Goal: Task Accomplishment & Management: Use online tool/utility

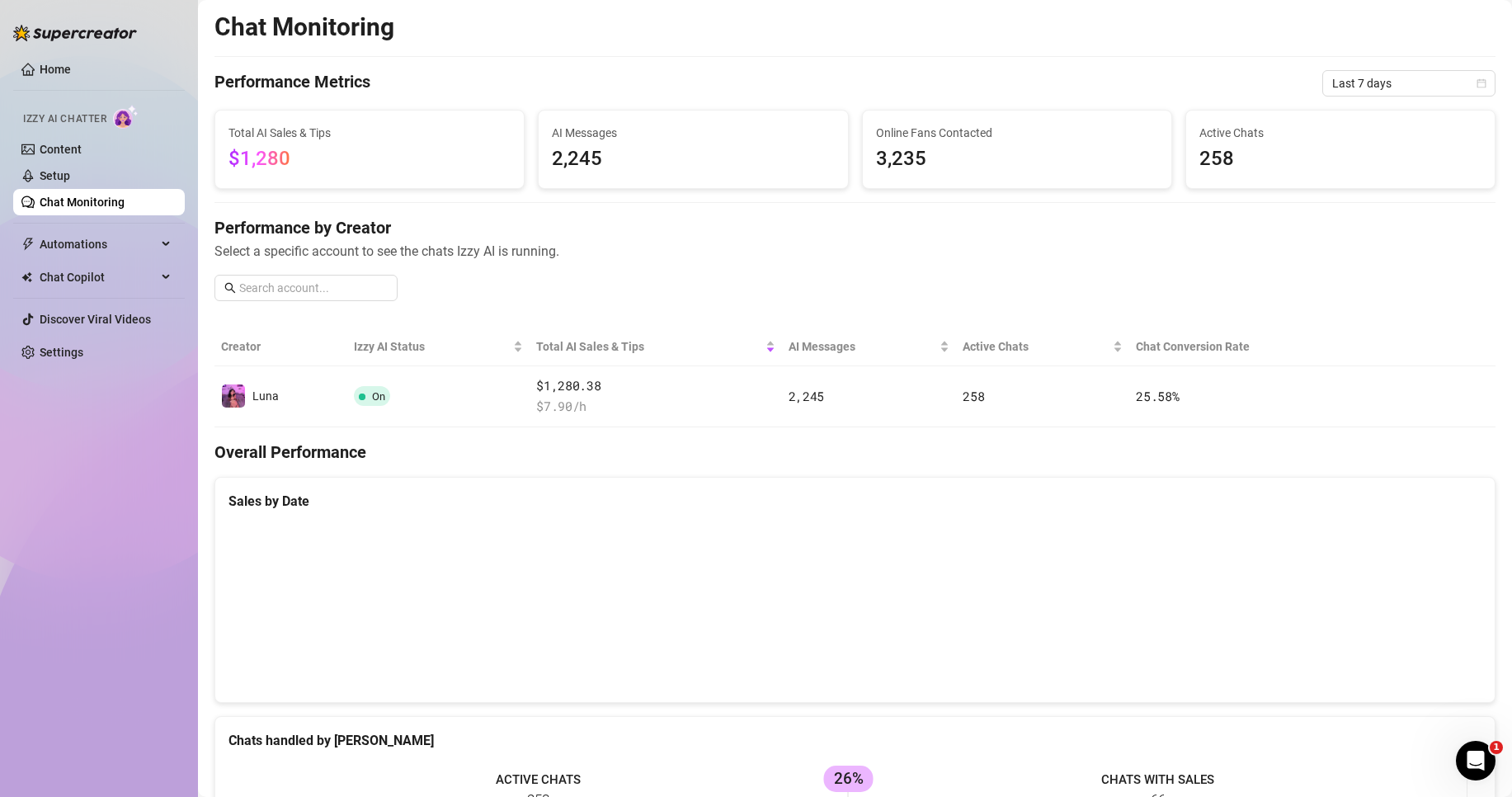
click at [104, 200] on link "Chat Monitoring" at bounding box center [82, 202] width 85 height 13
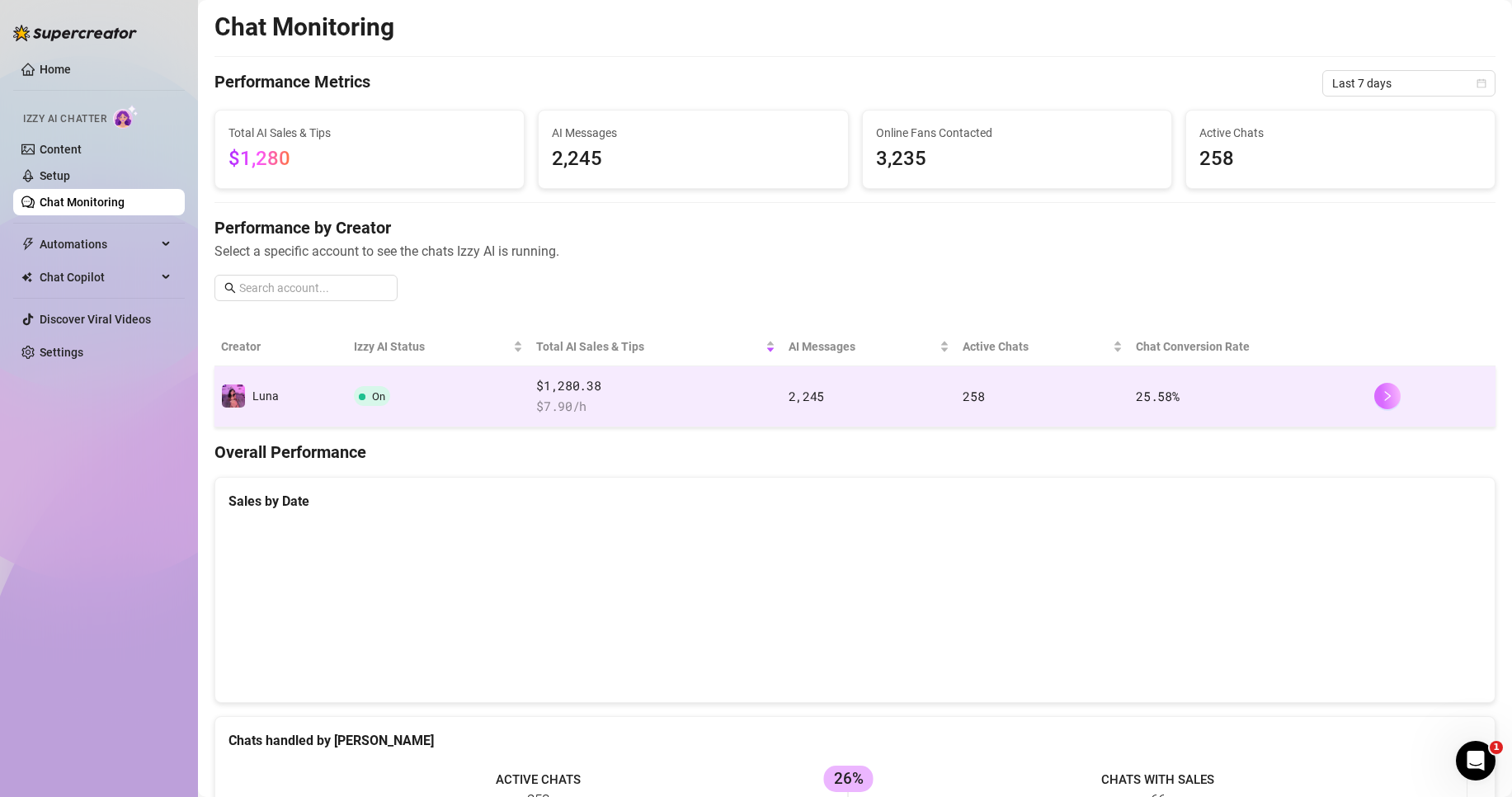
click at [1382, 397] on icon "right" at bounding box center [1388, 396] width 12 height 12
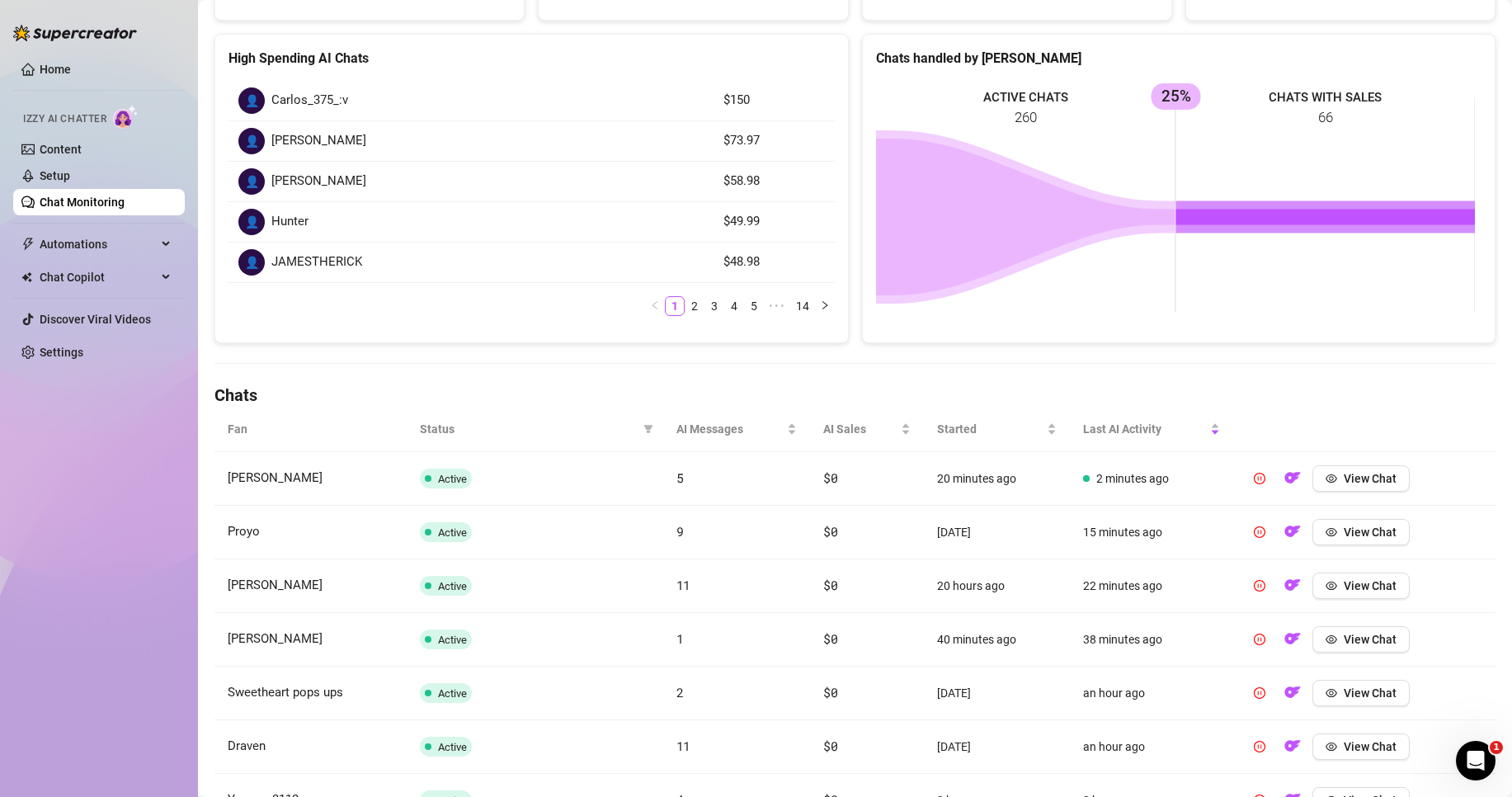
scroll to position [247, 0]
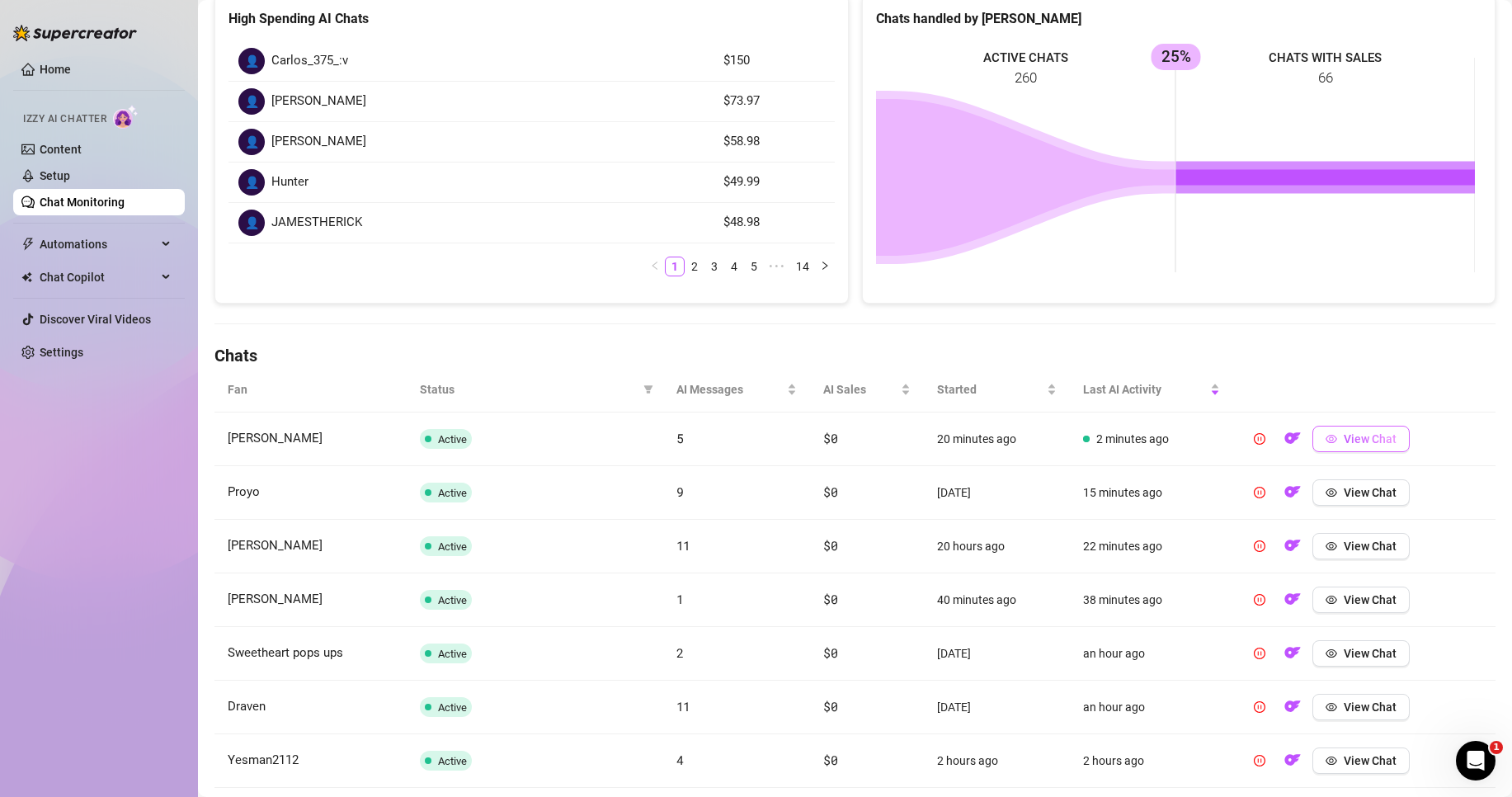
click at [1388, 439] on button "View Chat" at bounding box center [1361, 438] width 97 height 26
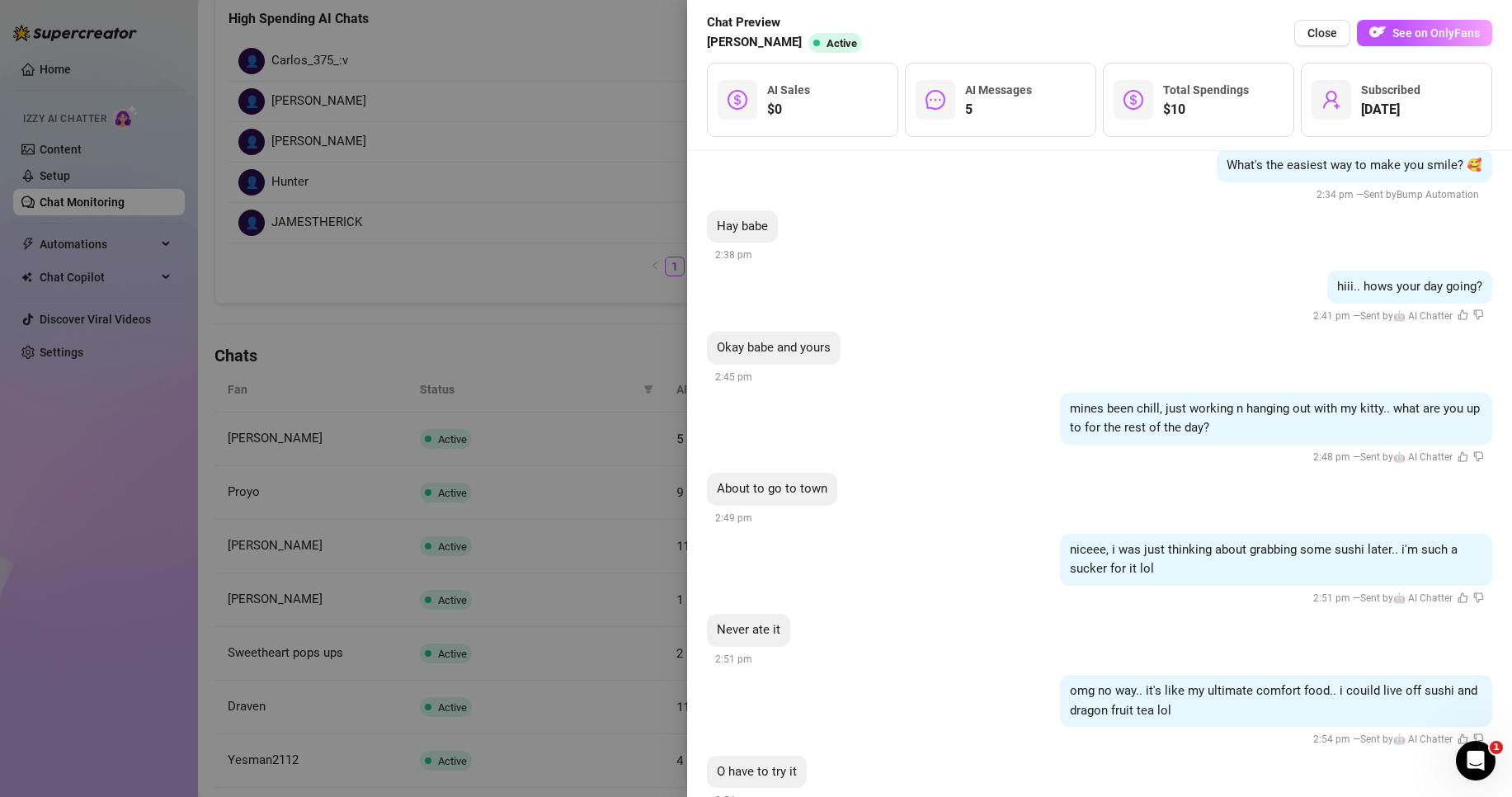
scroll to position [211, 0]
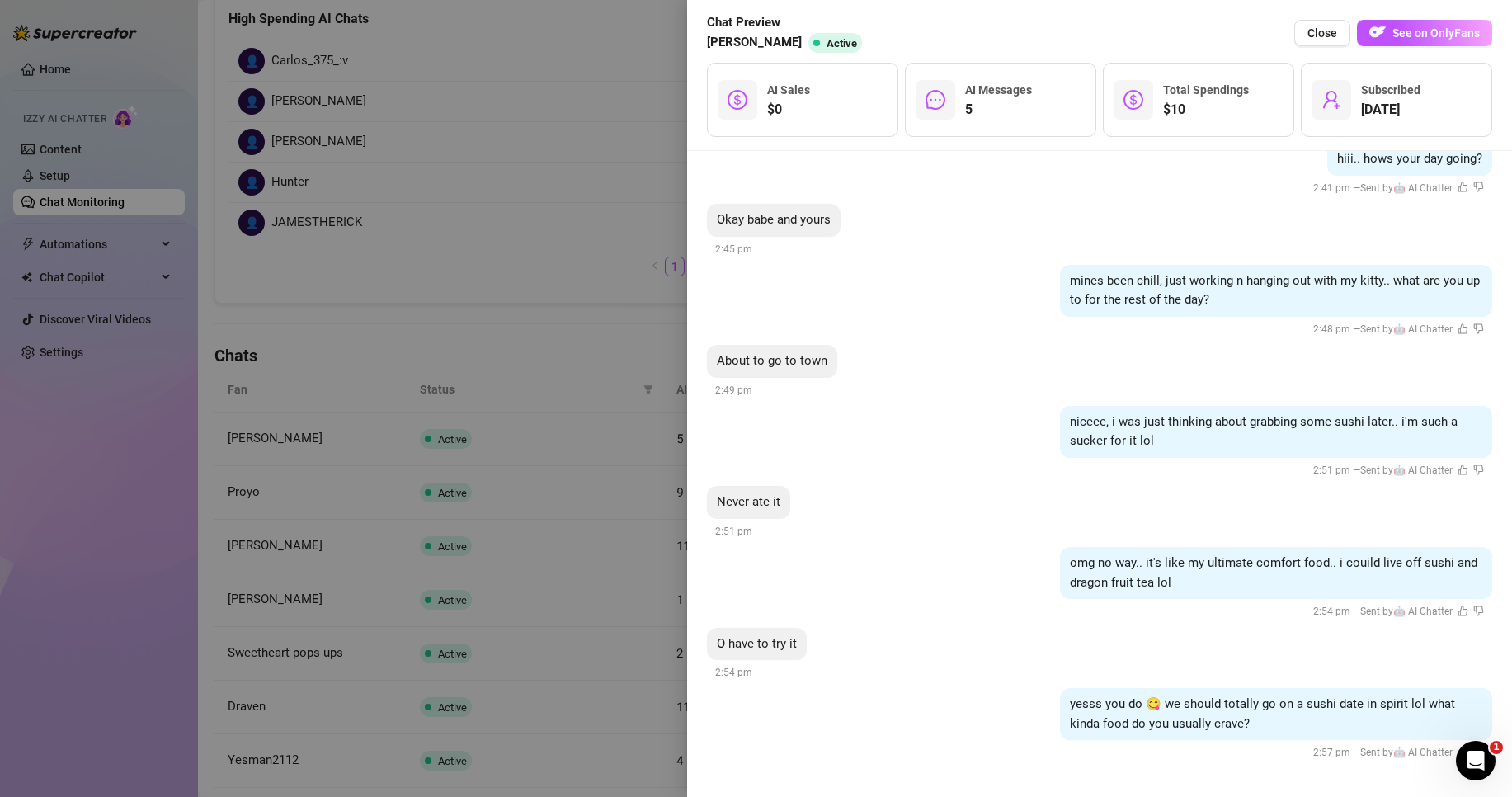
click at [634, 553] on div at bounding box center [756, 398] width 1512 height 797
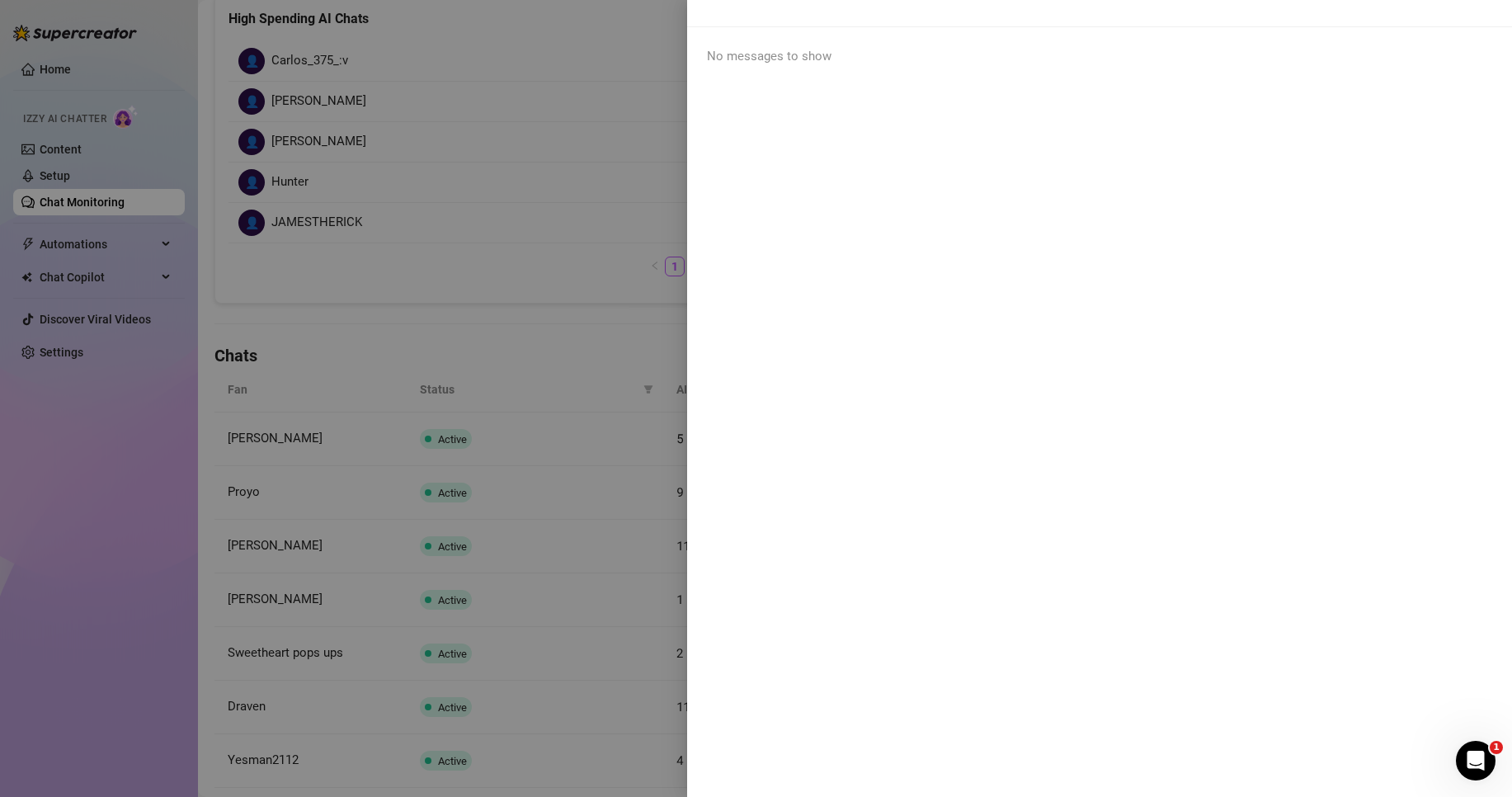
scroll to position [0, 0]
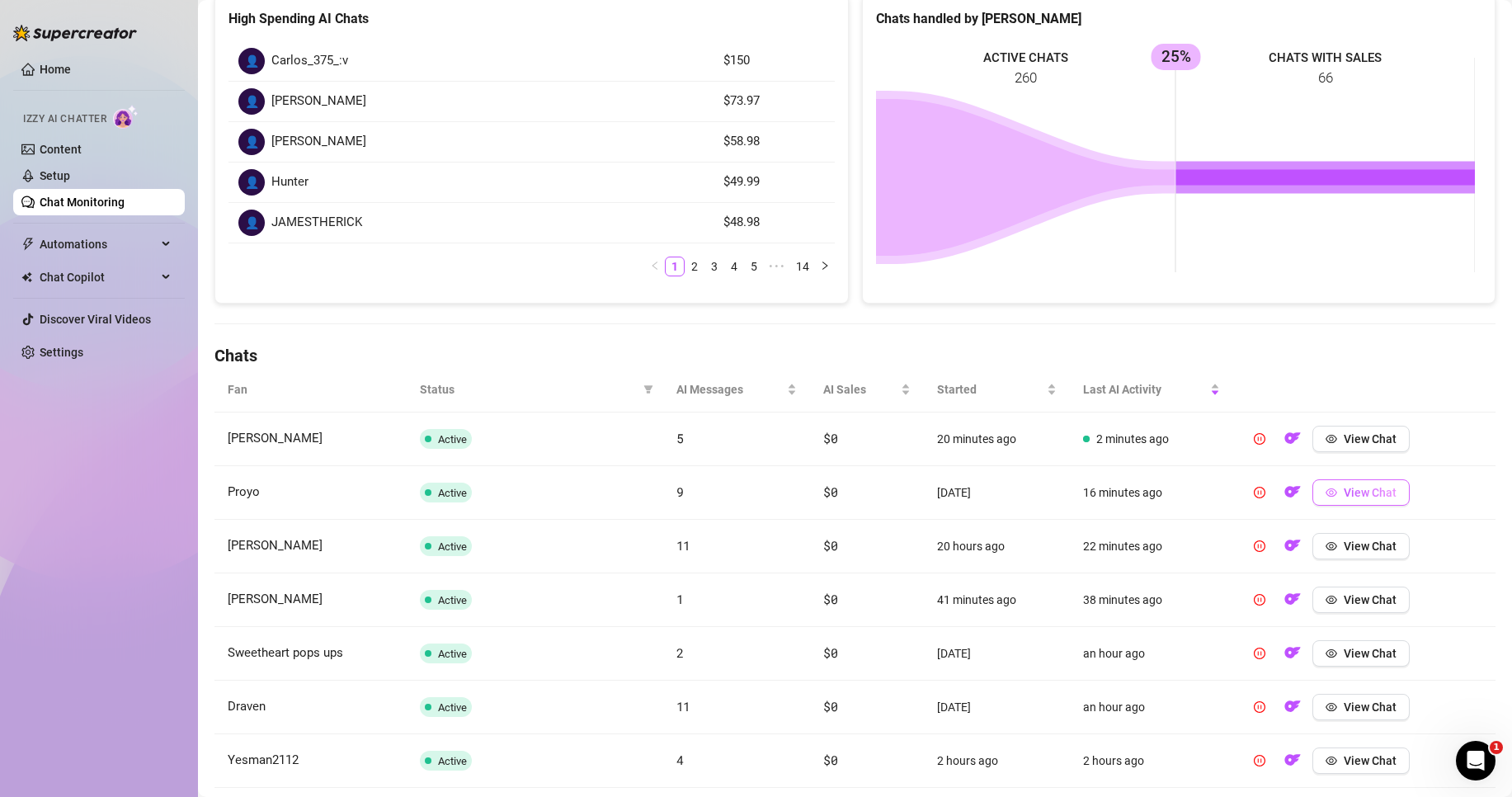
click at [1366, 494] on span "View Chat" at bounding box center [1370, 493] width 53 height 13
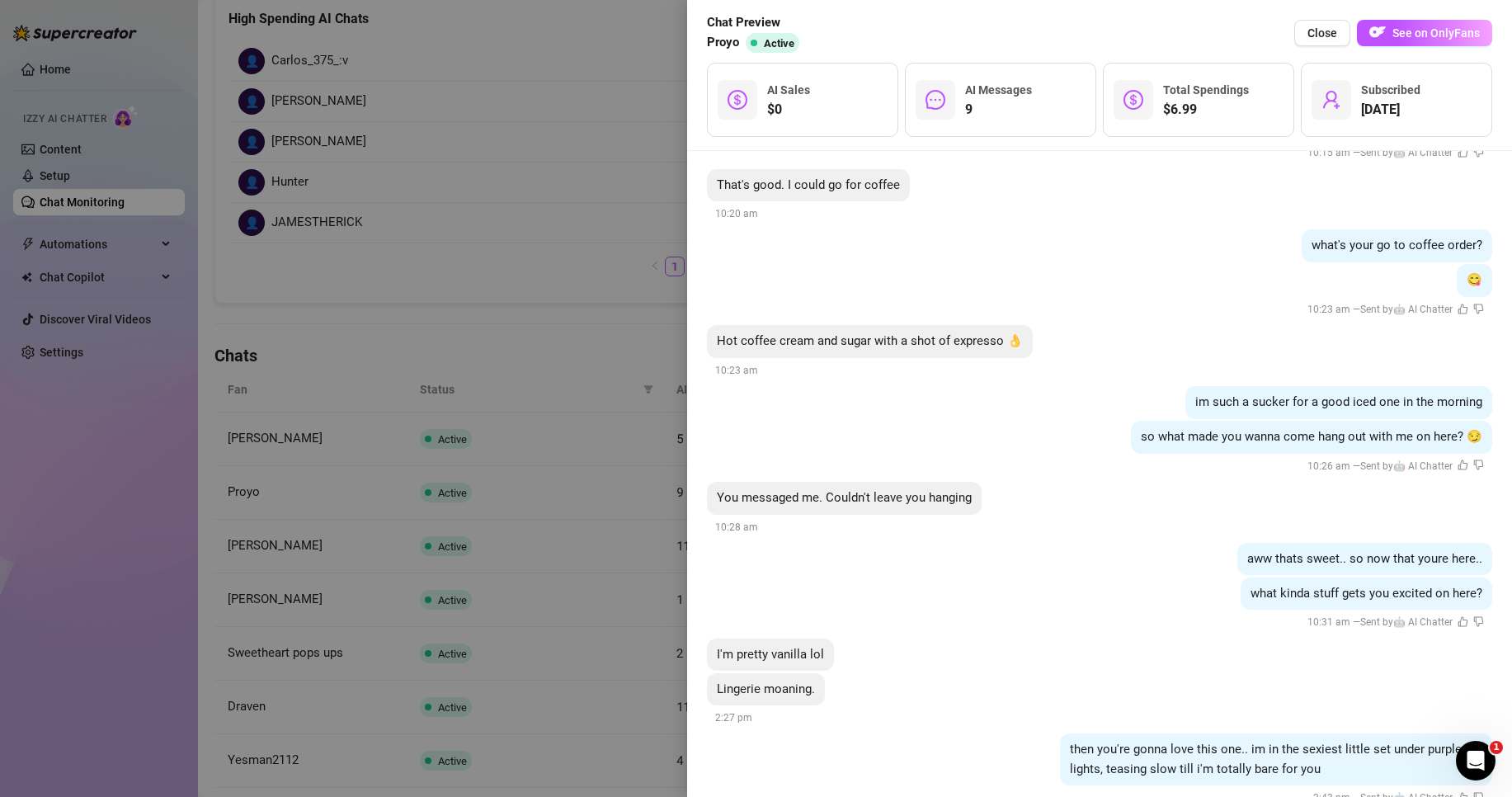
scroll to position [504, 0]
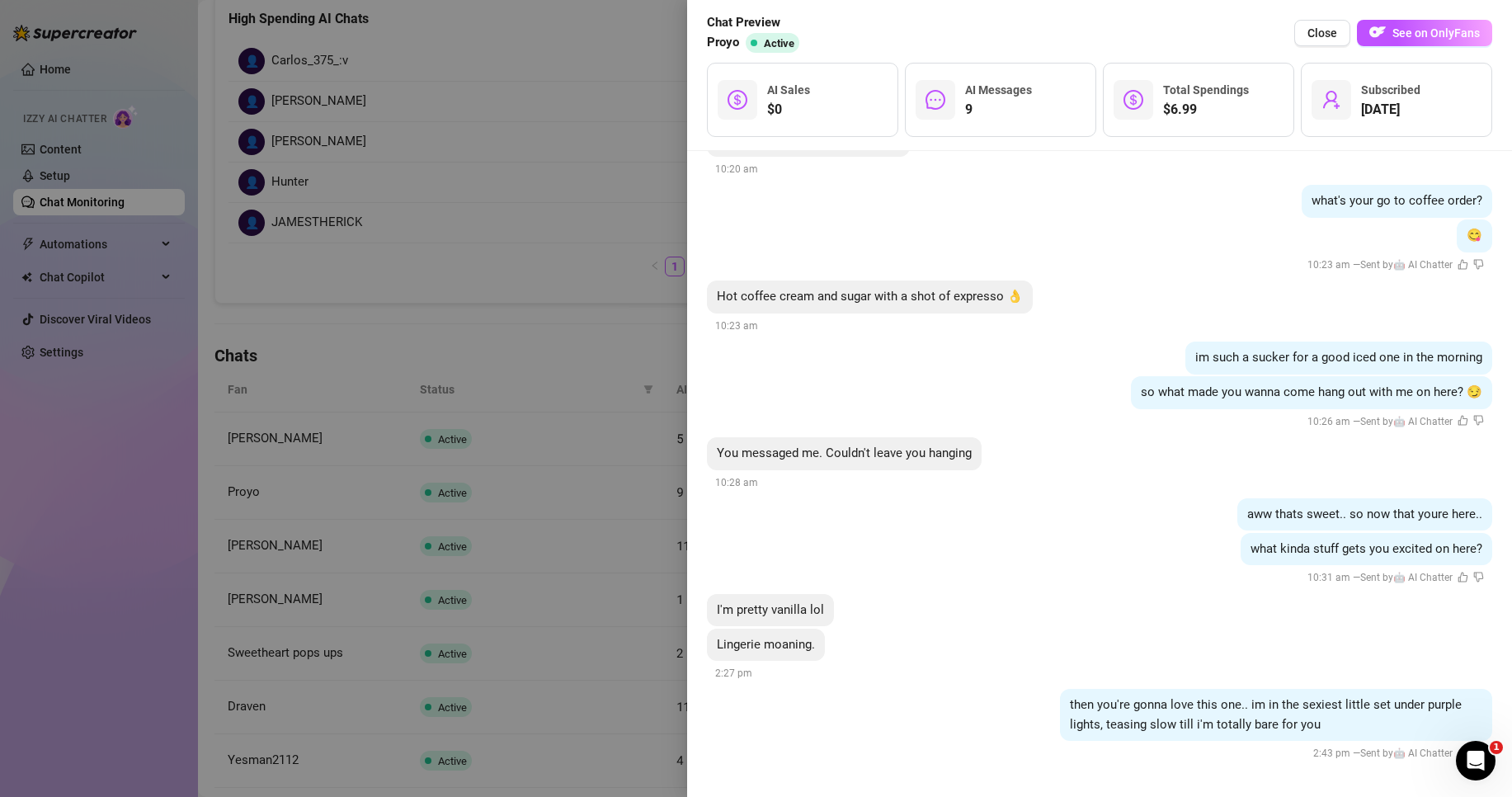
click at [605, 493] on div at bounding box center [756, 398] width 1512 height 797
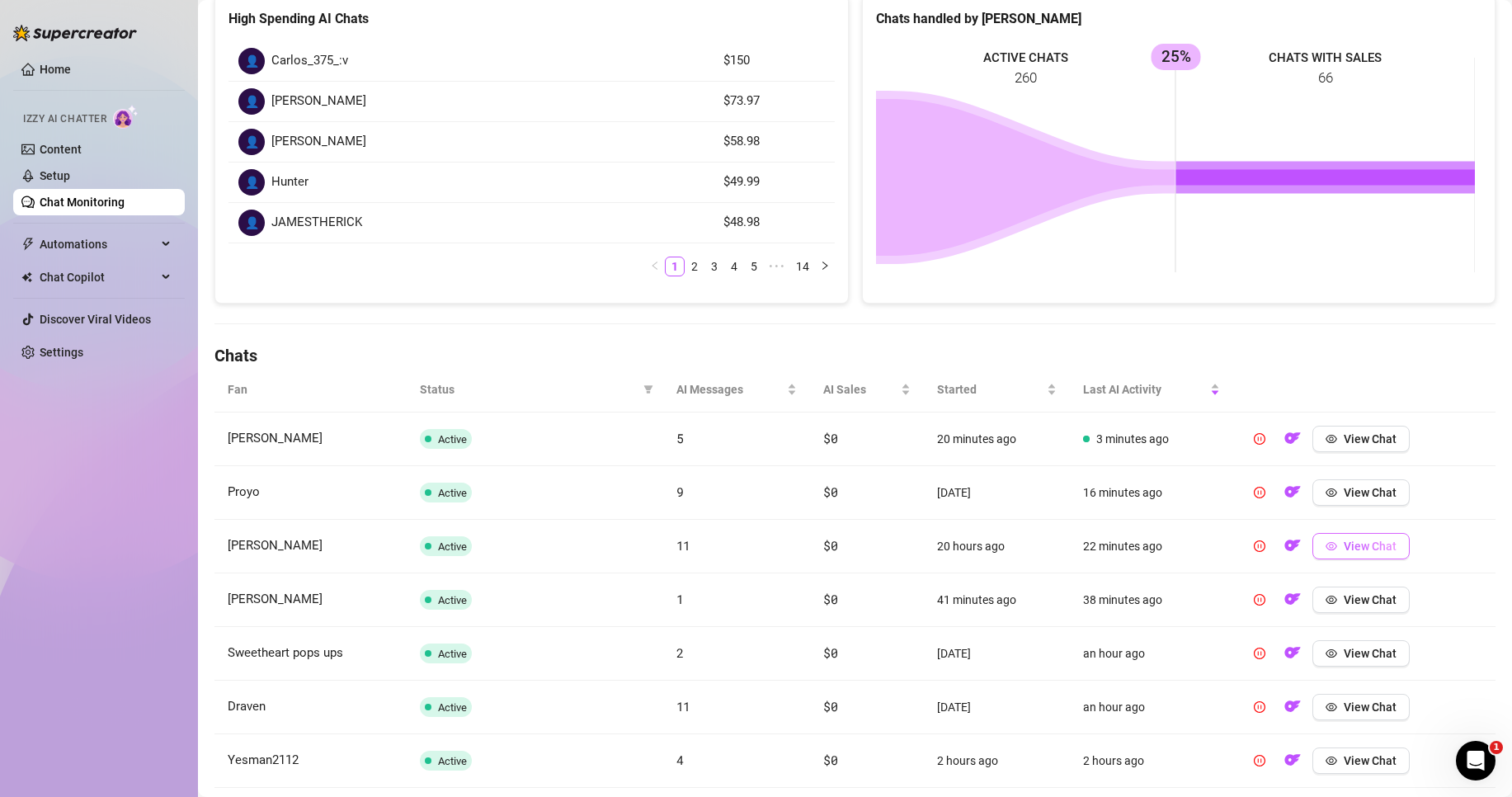
click at [1360, 551] on span "View Chat" at bounding box center [1370, 547] width 53 height 13
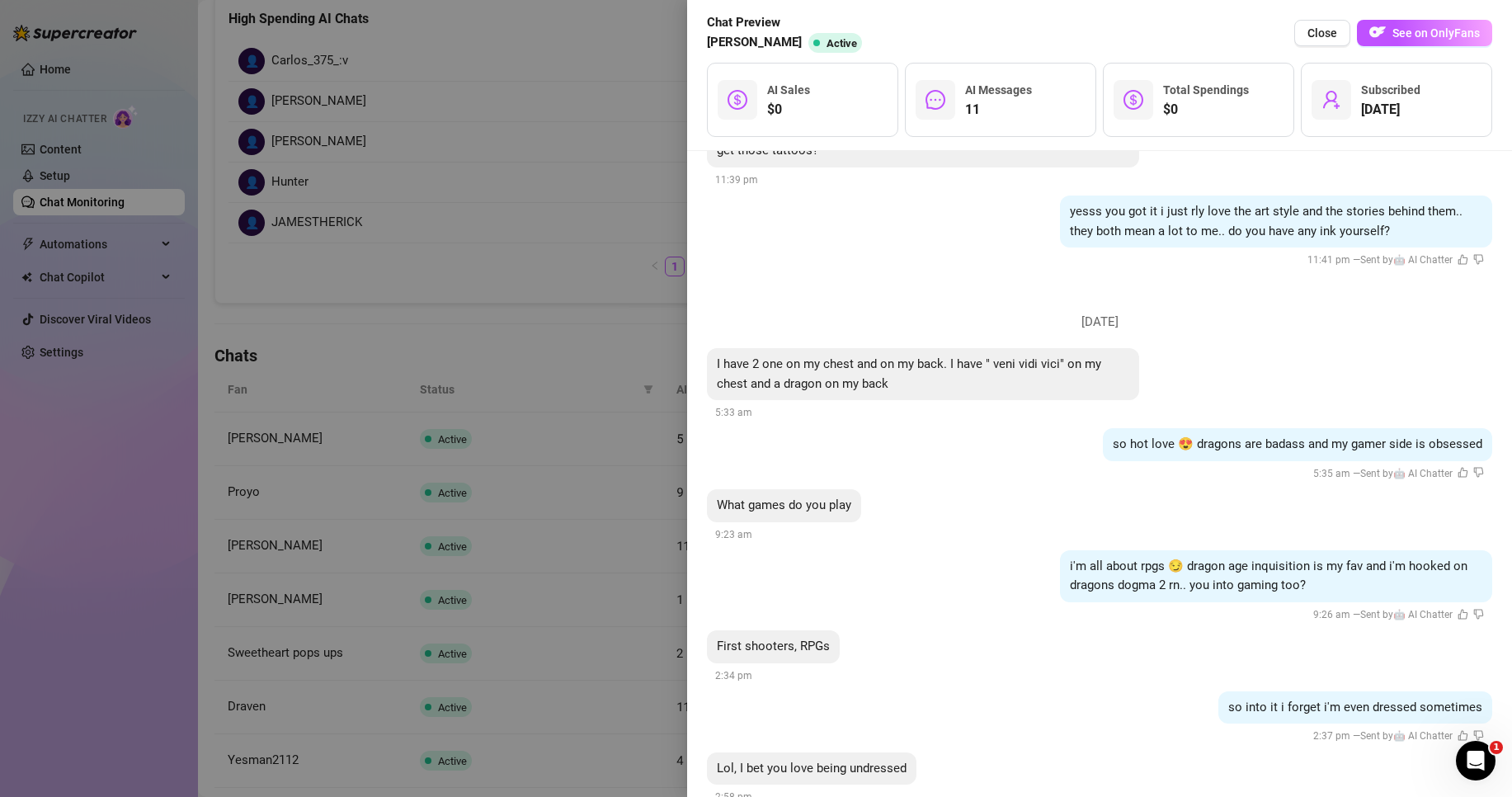
scroll to position [1136, 0]
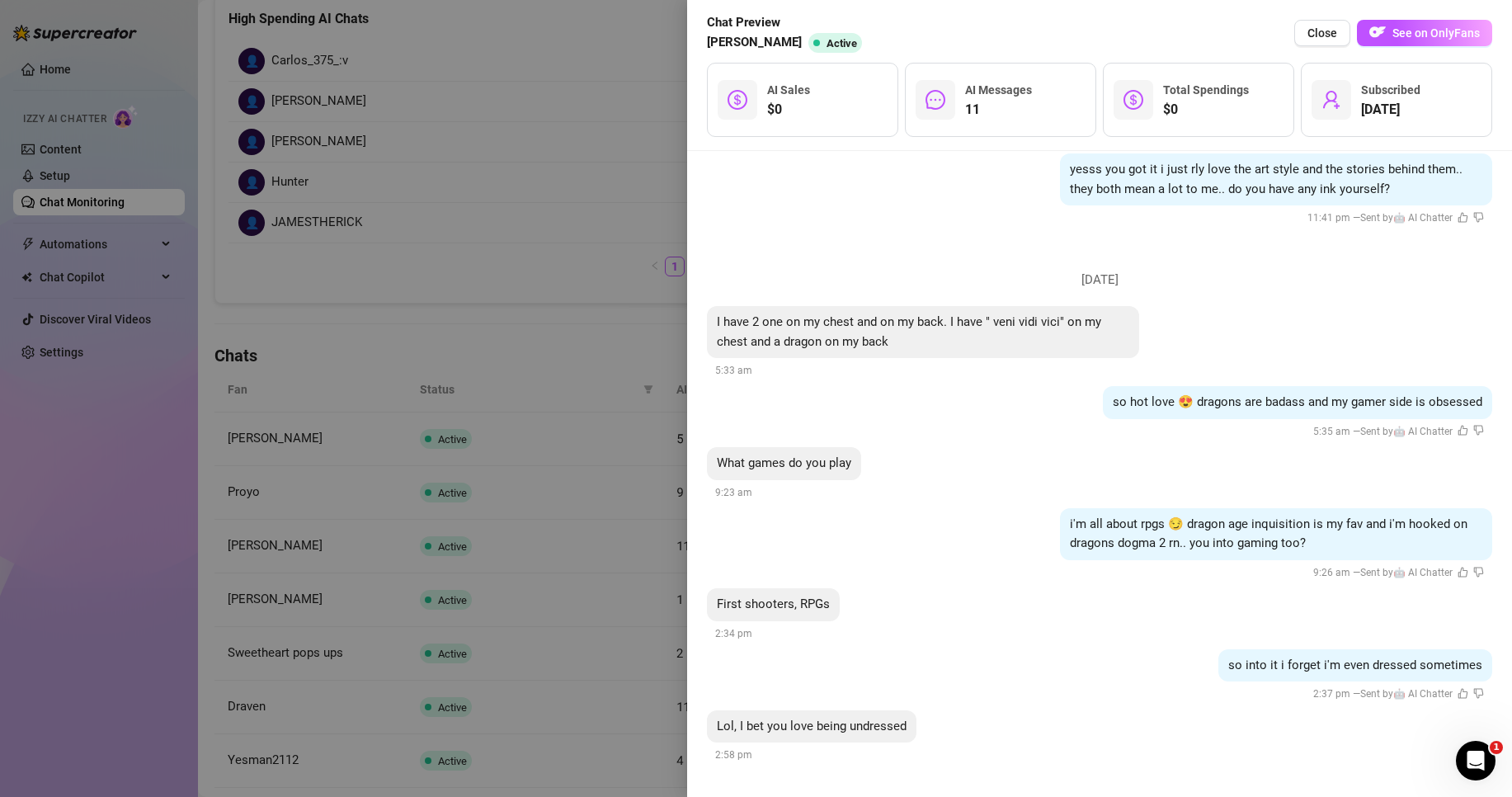
click at [646, 575] on div at bounding box center [756, 398] width 1512 height 797
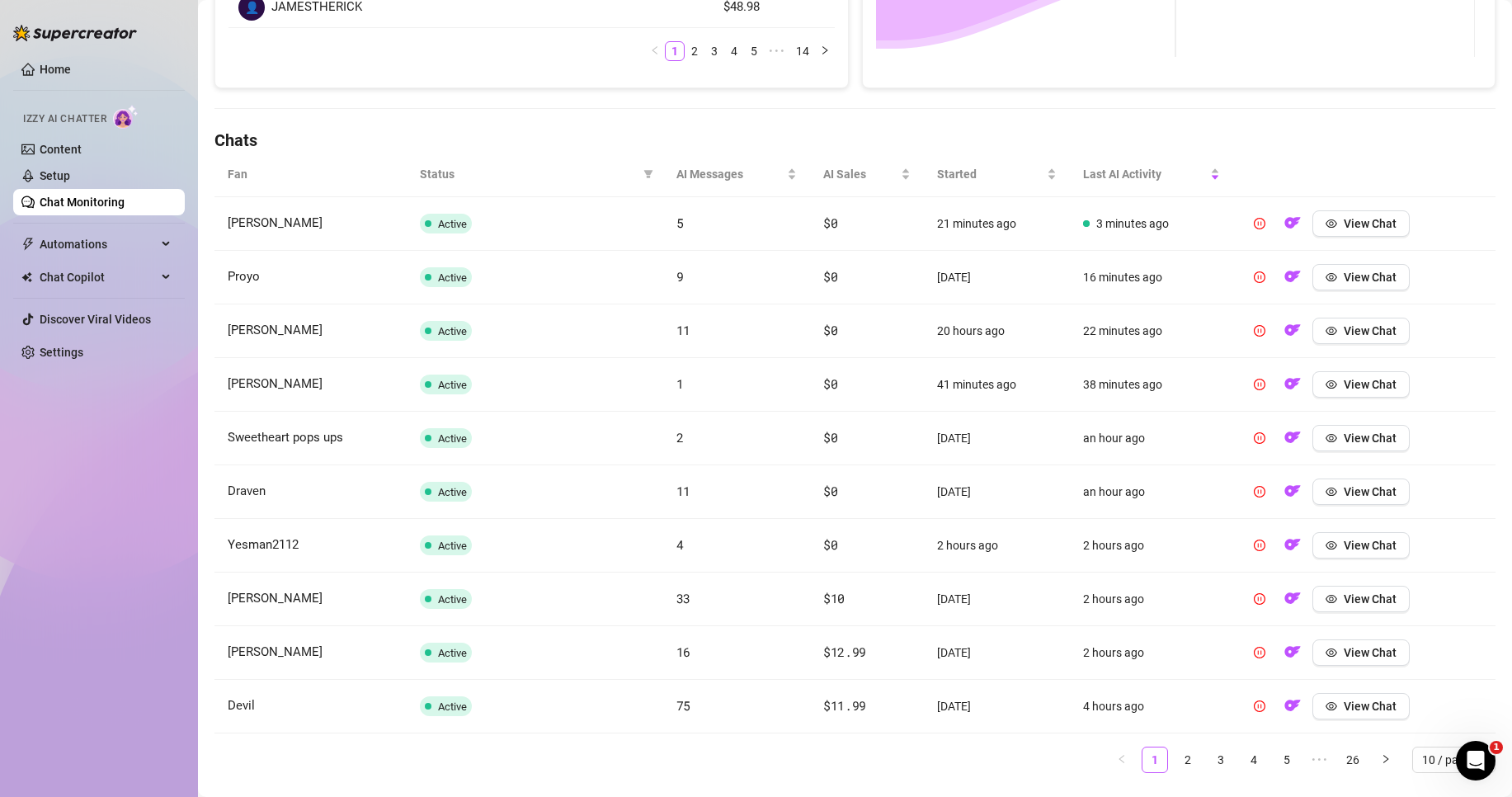
scroll to position [501, 0]
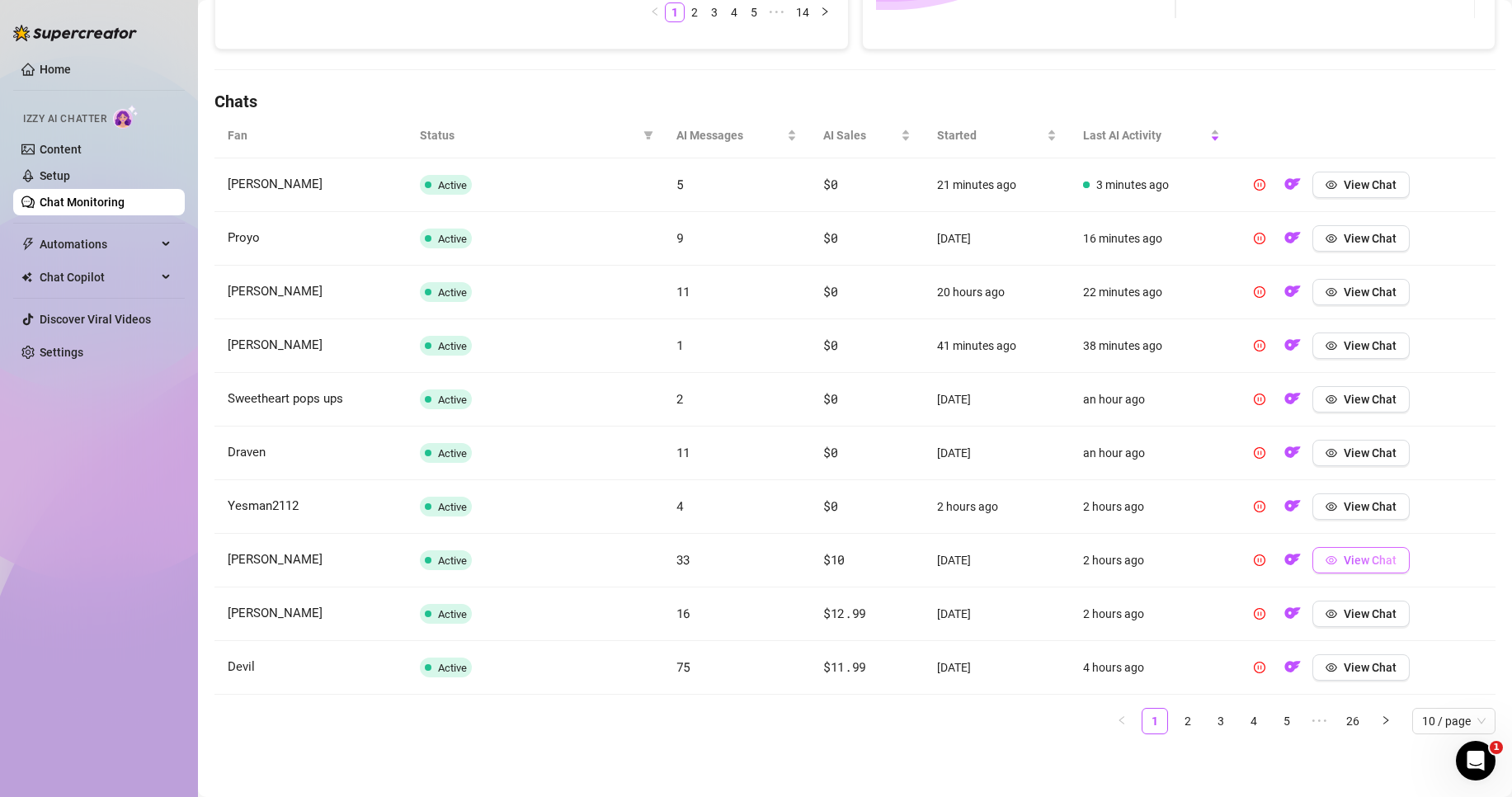
click at [1384, 560] on span "View Chat" at bounding box center [1370, 560] width 53 height 13
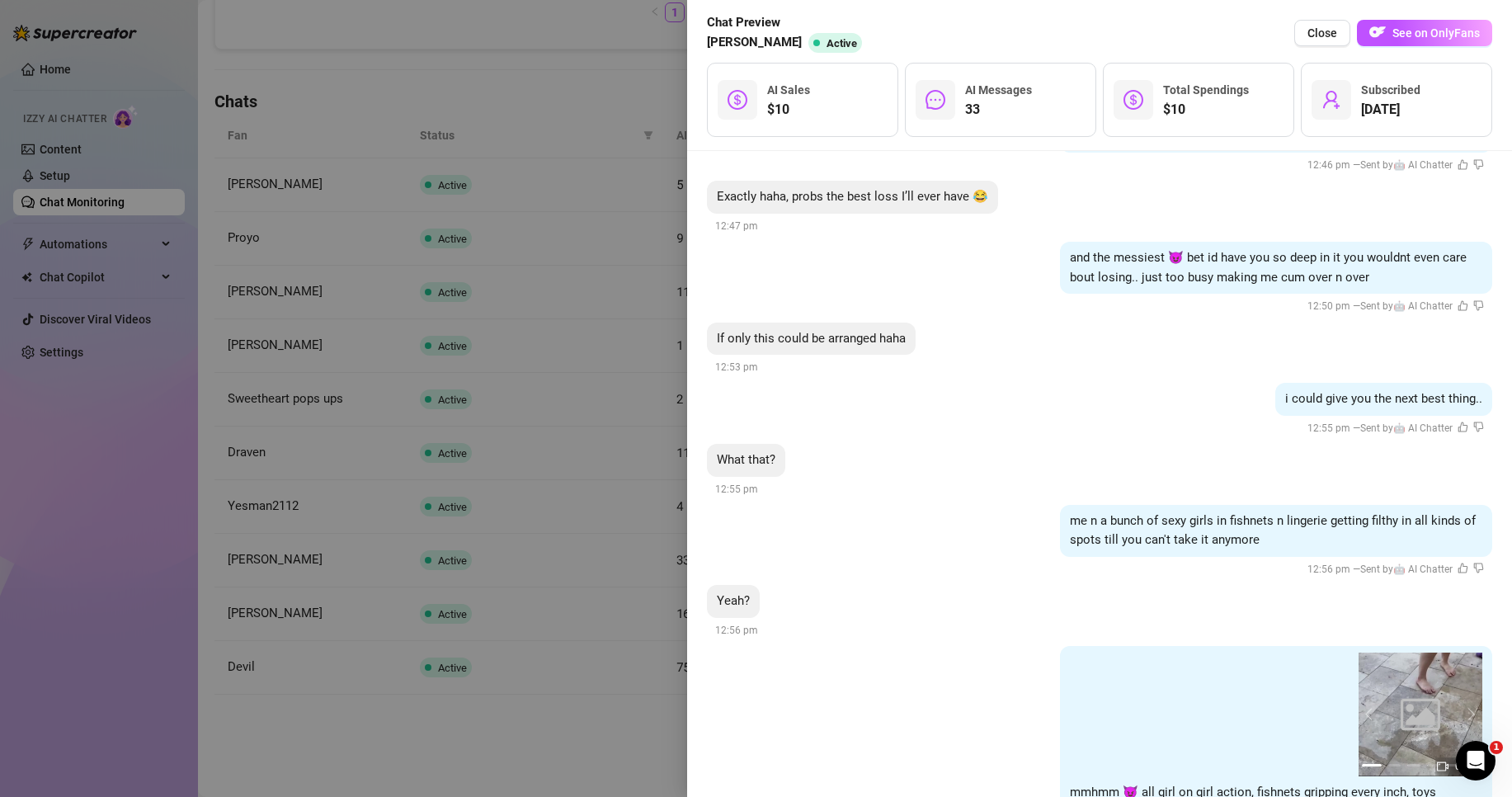
scroll to position [4583, 0]
click at [515, 643] on div at bounding box center [756, 398] width 1512 height 797
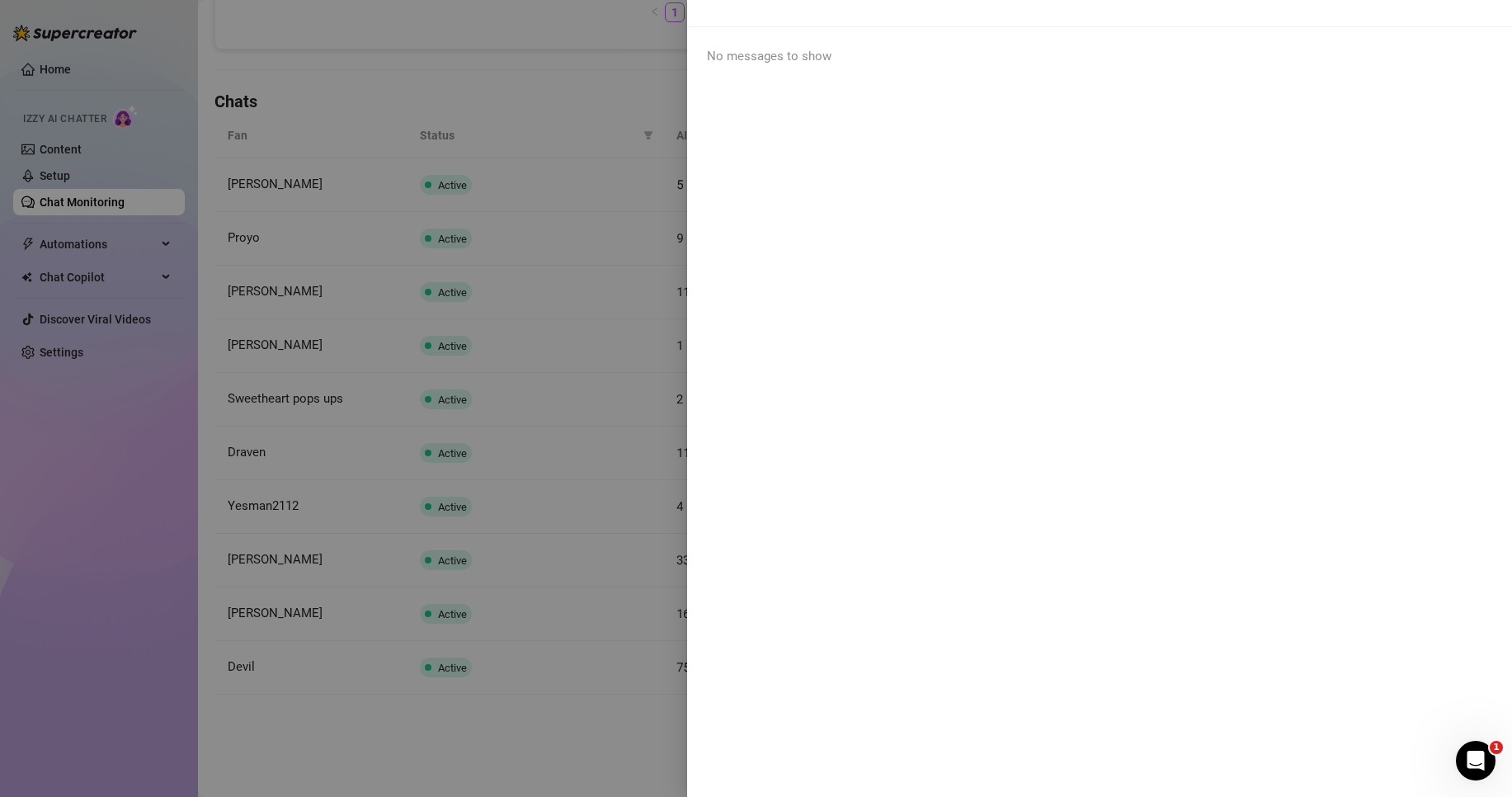
scroll to position [0, 0]
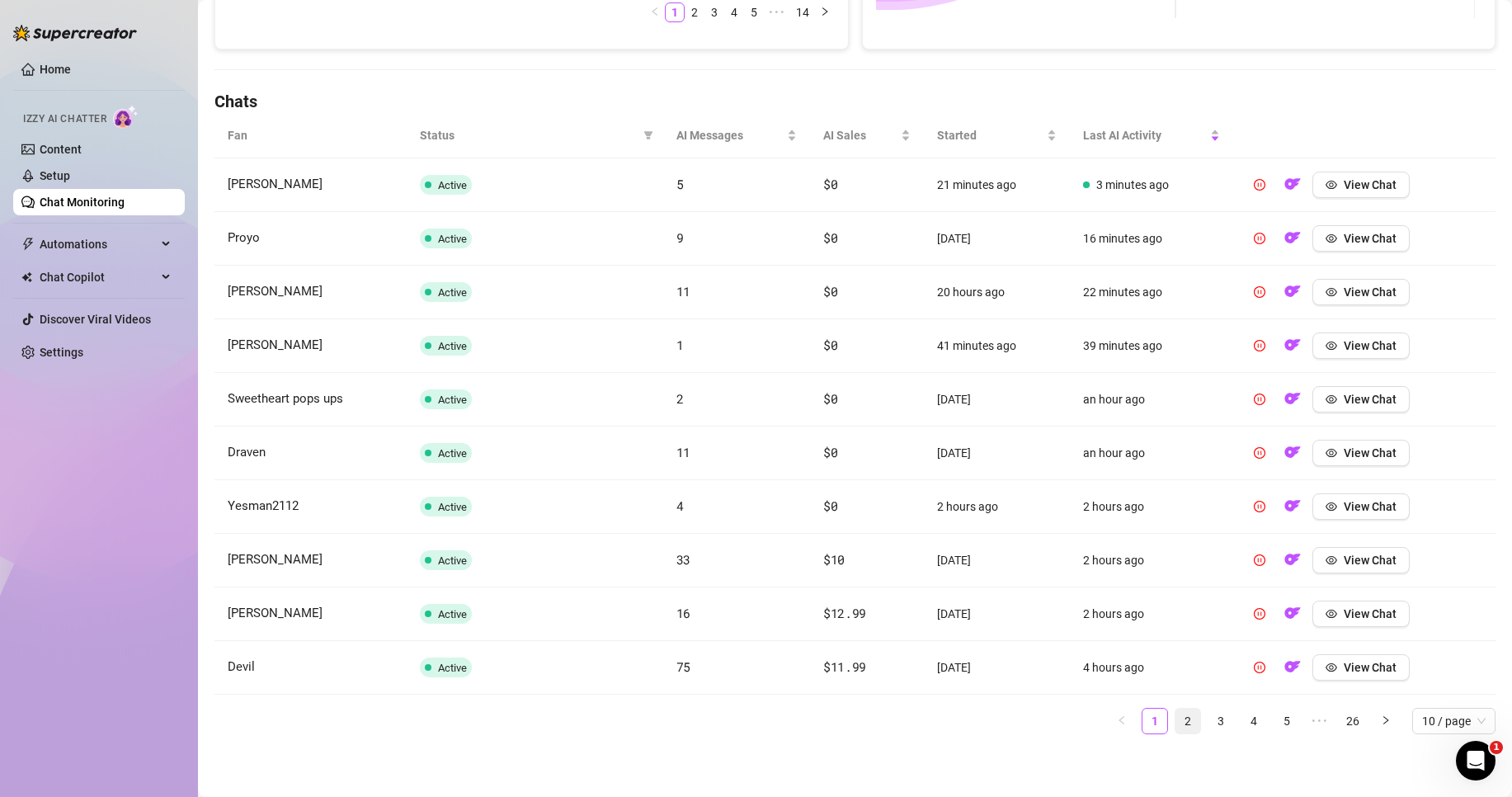
click at [1179, 713] on link "2" at bounding box center [1188, 721] width 25 height 25
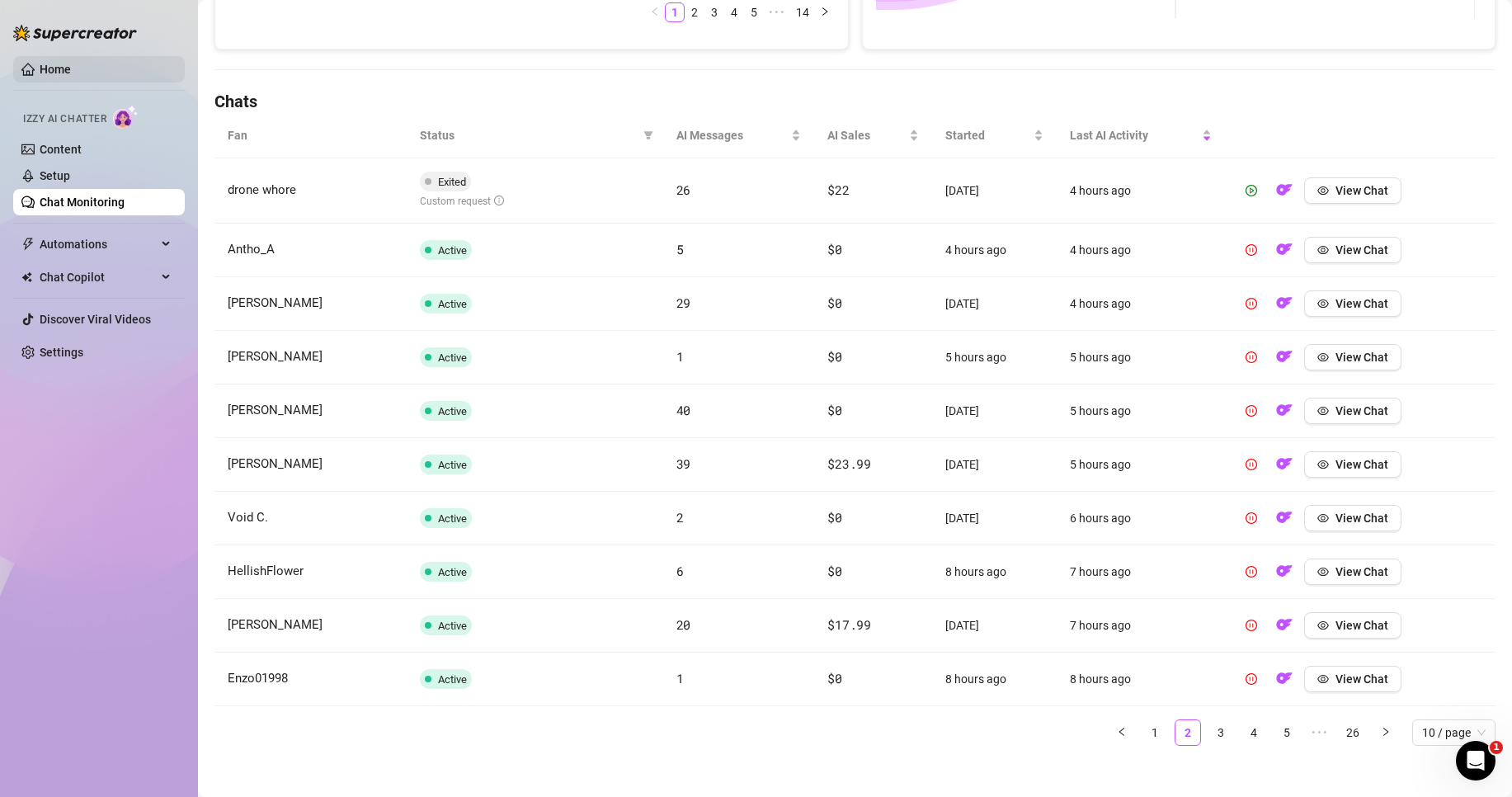
click at [41, 63] on link "Home" at bounding box center [55, 69] width 32 height 13
